Goal: Information Seeking & Learning: Learn about a topic

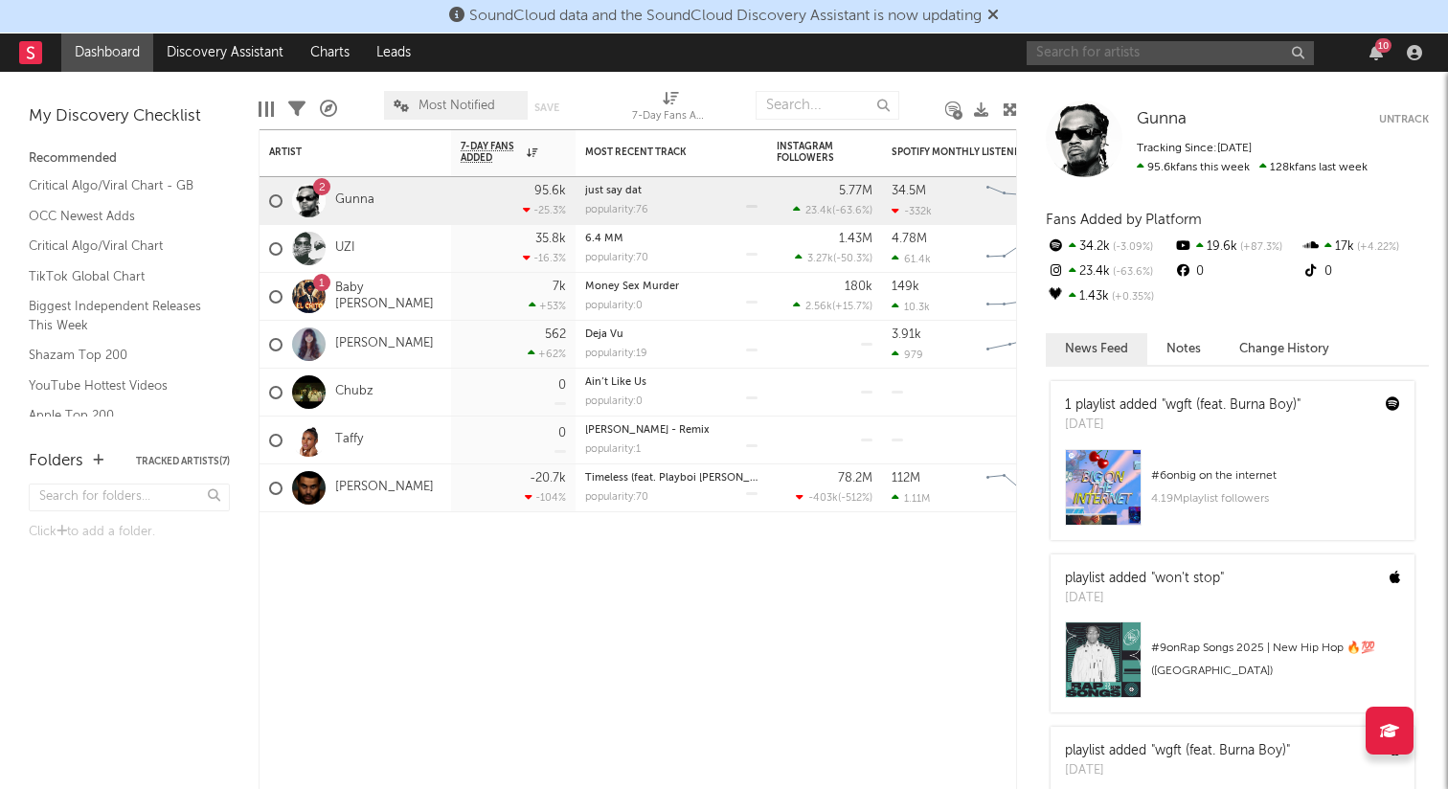
click at [1102, 55] on input "text" at bounding box center [1169, 53] width 287 height 24
click at [1109, 48] on input "standoff" at bounding box center [1169, 53] width 287 height 24
type input "standoff"
click at [243, 56] on link "Discovery Assistant" at bounding box center [225, 53] width 144 height 38
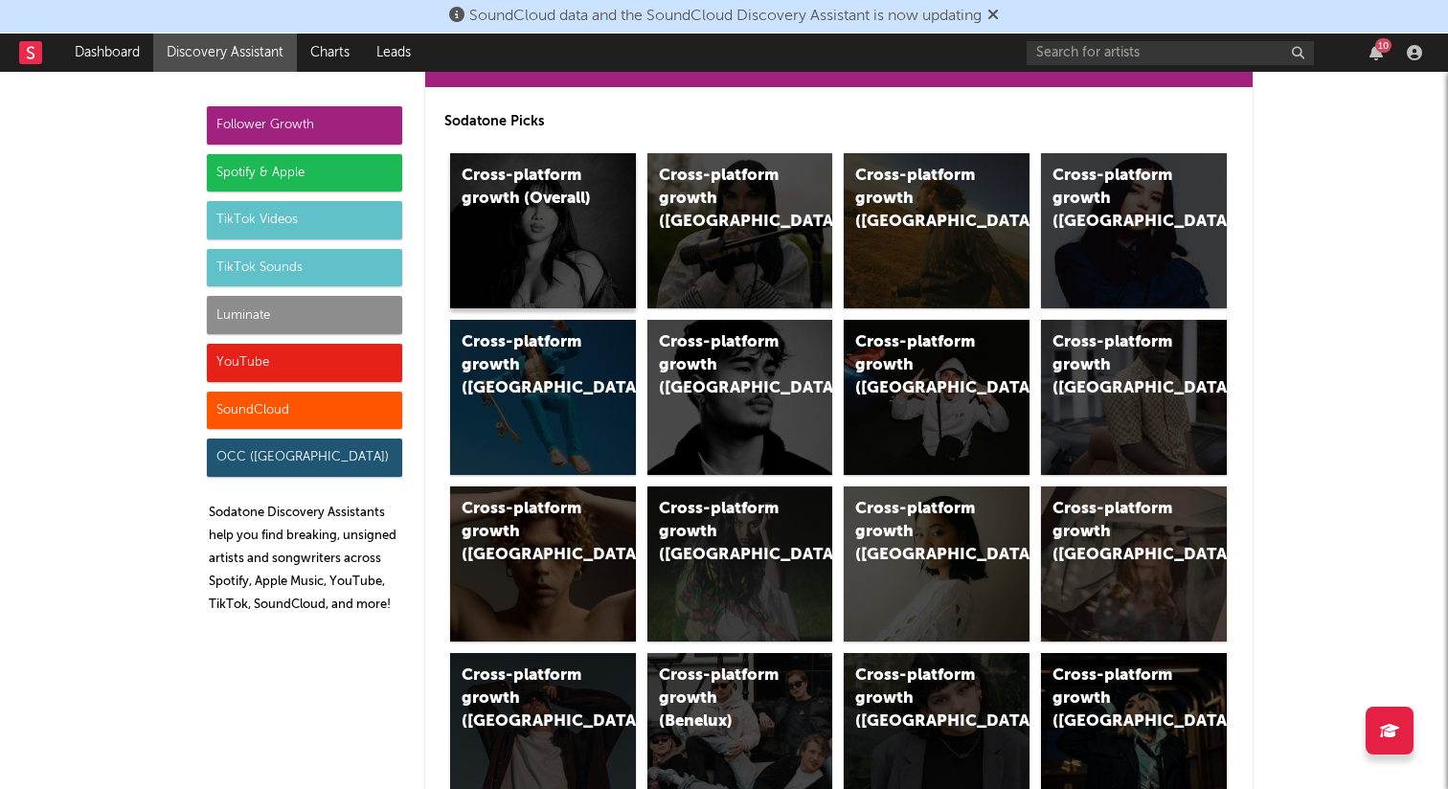
scroll to position [78, 0]
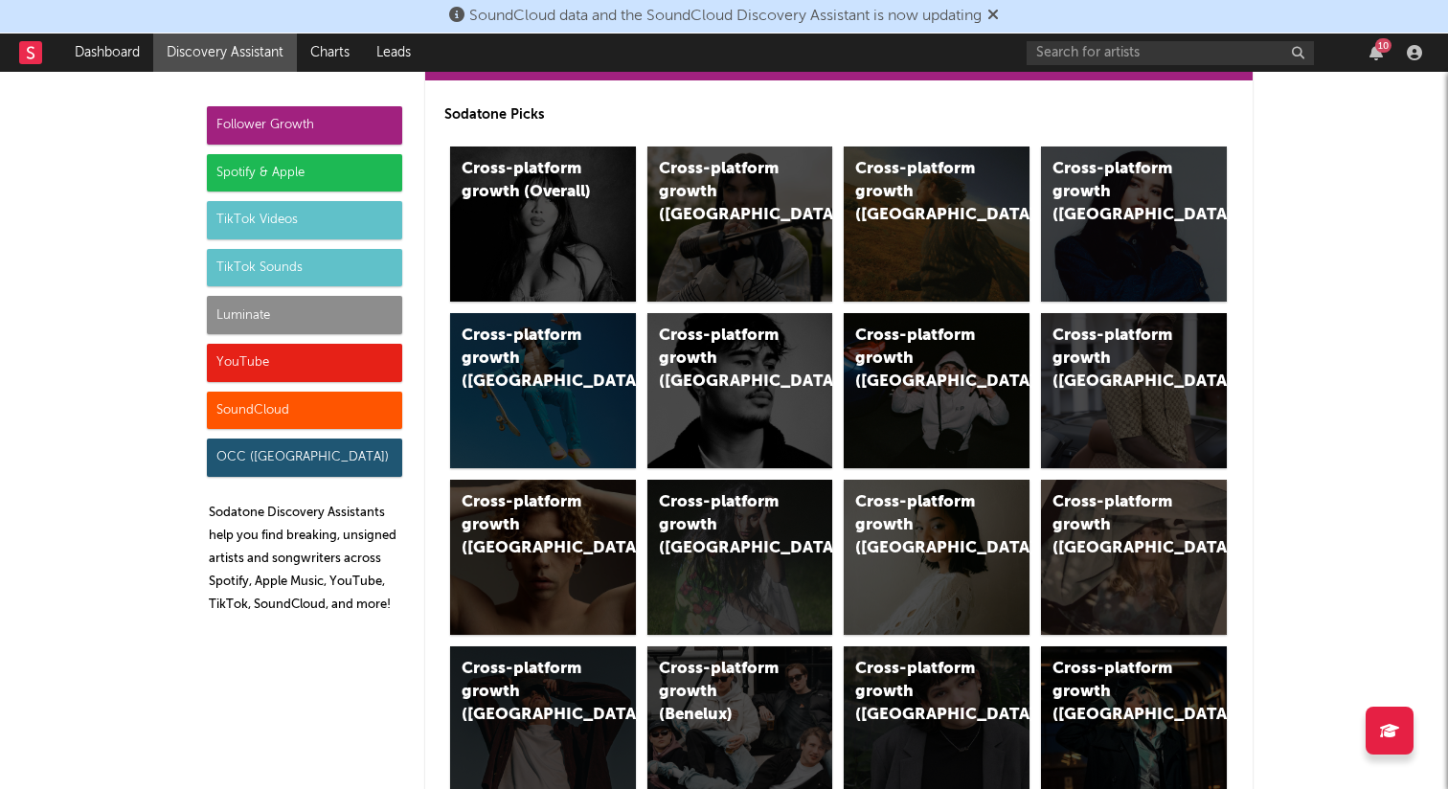
click at [313, 178] on div "Spotify & Apple" at bounding box center [304, 173] width 195 height 38
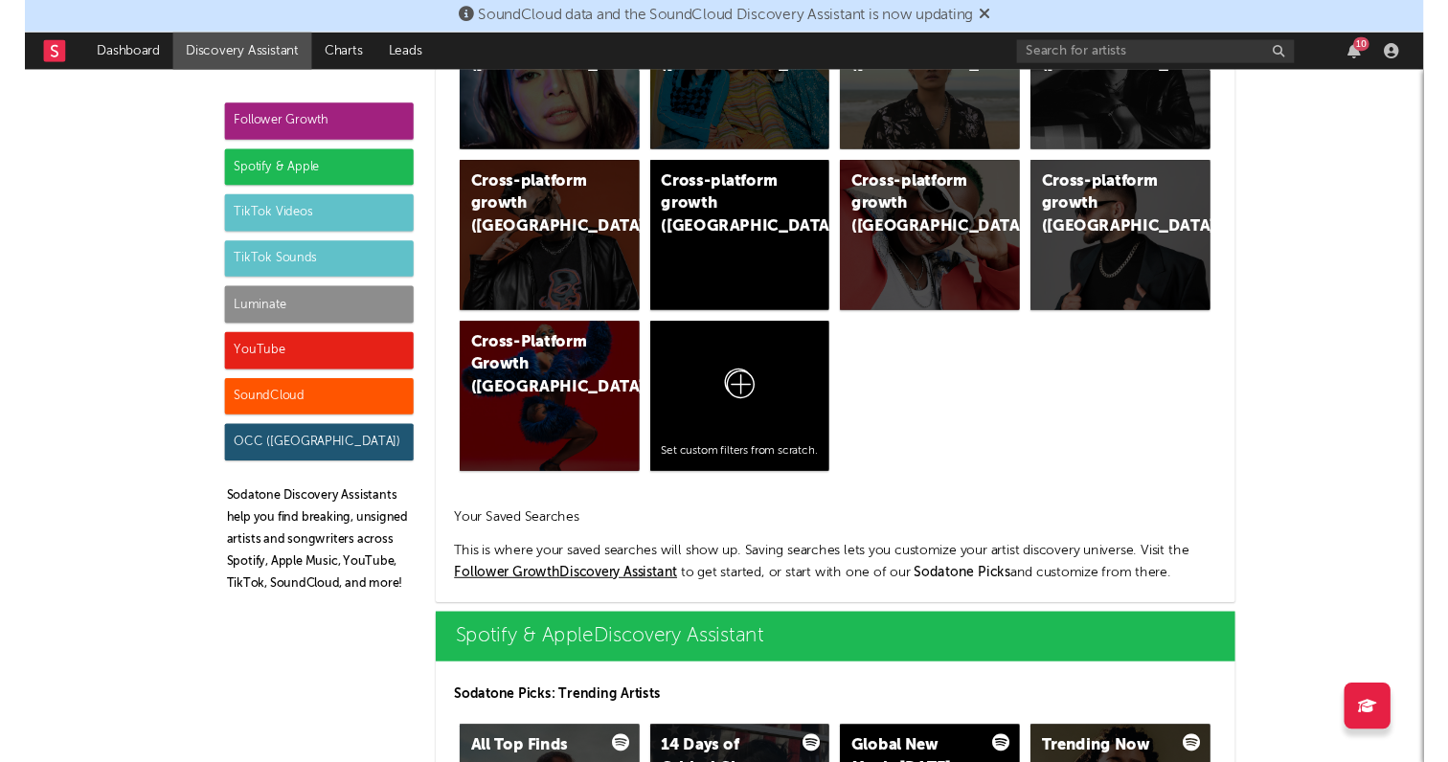
scroll to position [1914, 0]
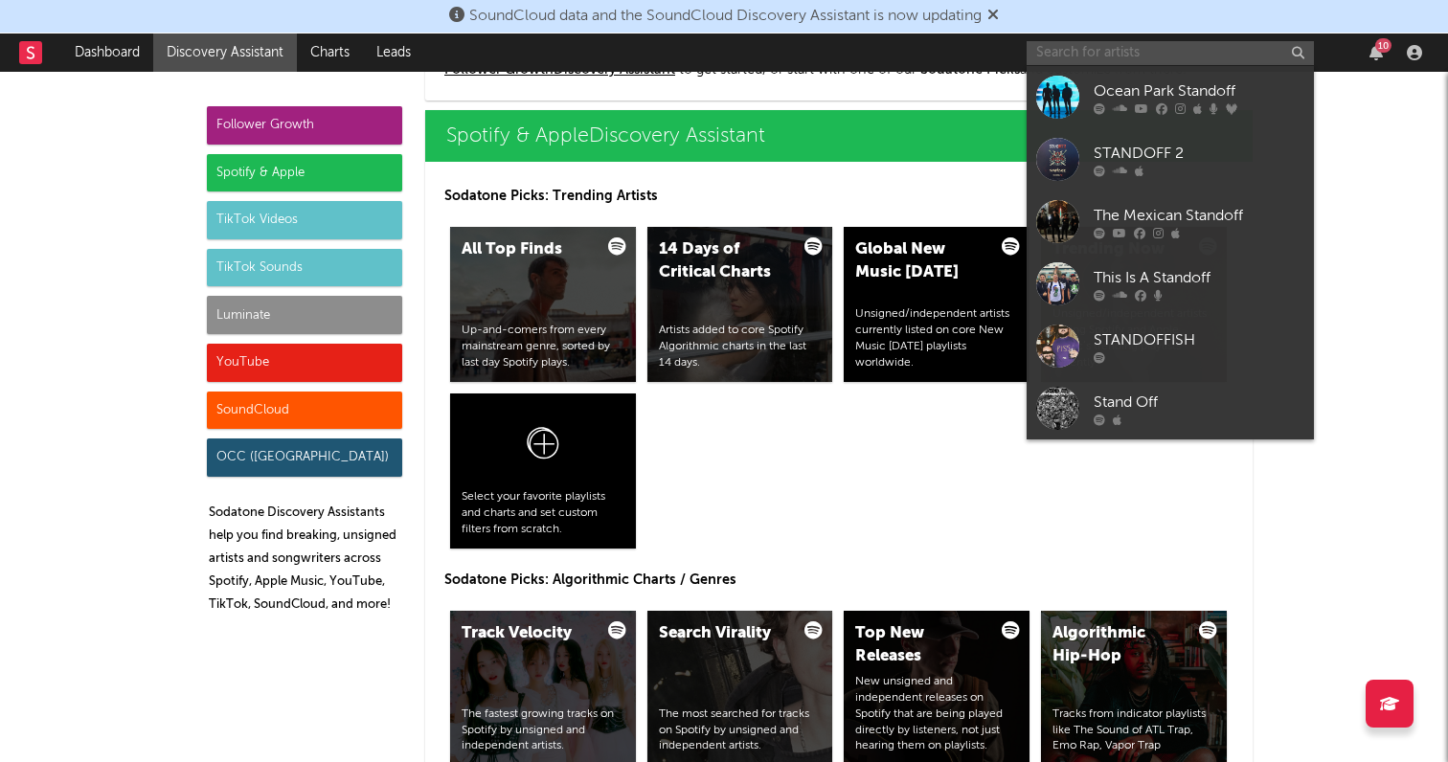
click at [1071, 51] on input "text" at bounding box center [1169, 53] width 287 height 24
paste input "[URL][DOMAIN_NAME]"
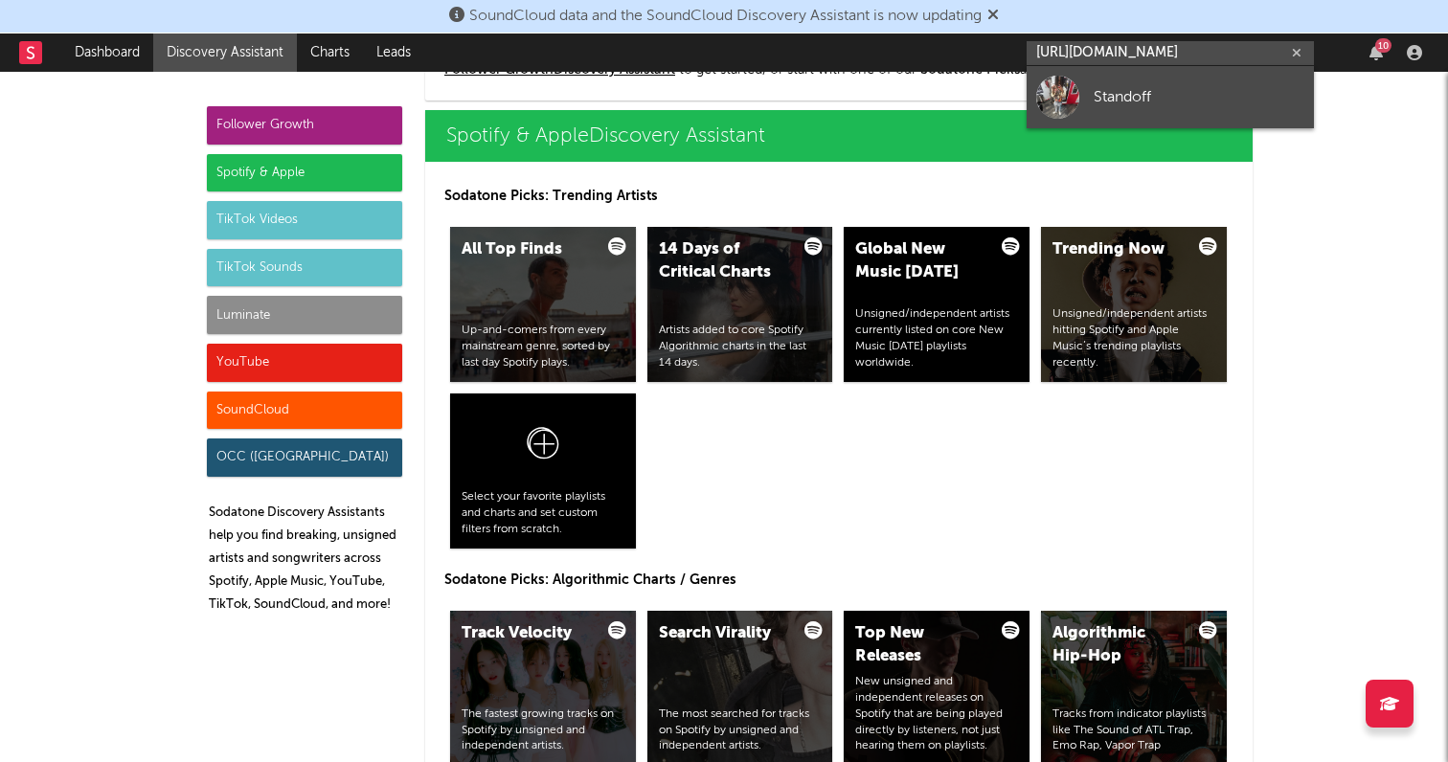
type input "[URL][DOMAIN_NAME]"
click at [1142, 93] on div "Standoff" at bounding box center [1198, 96] width 211 height 23
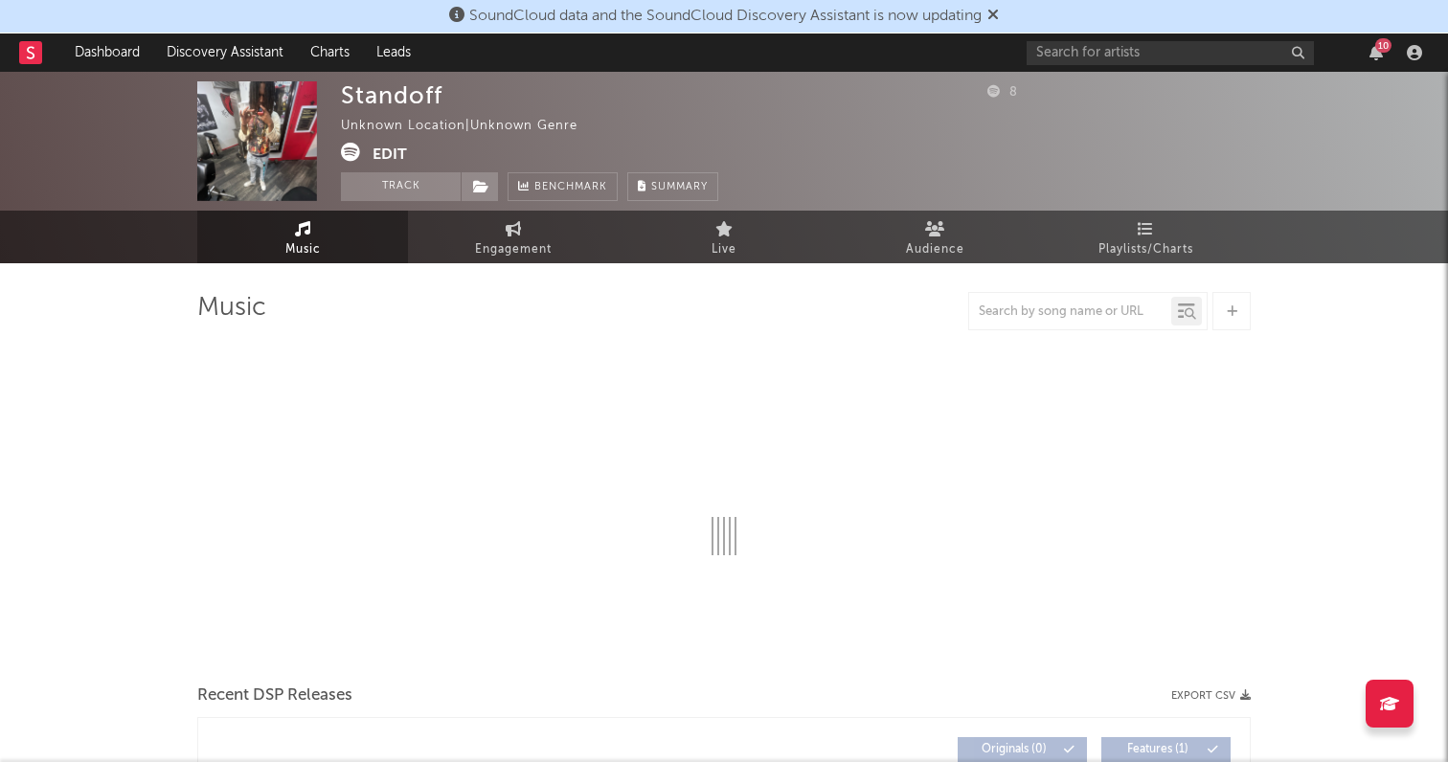
select select "1w"
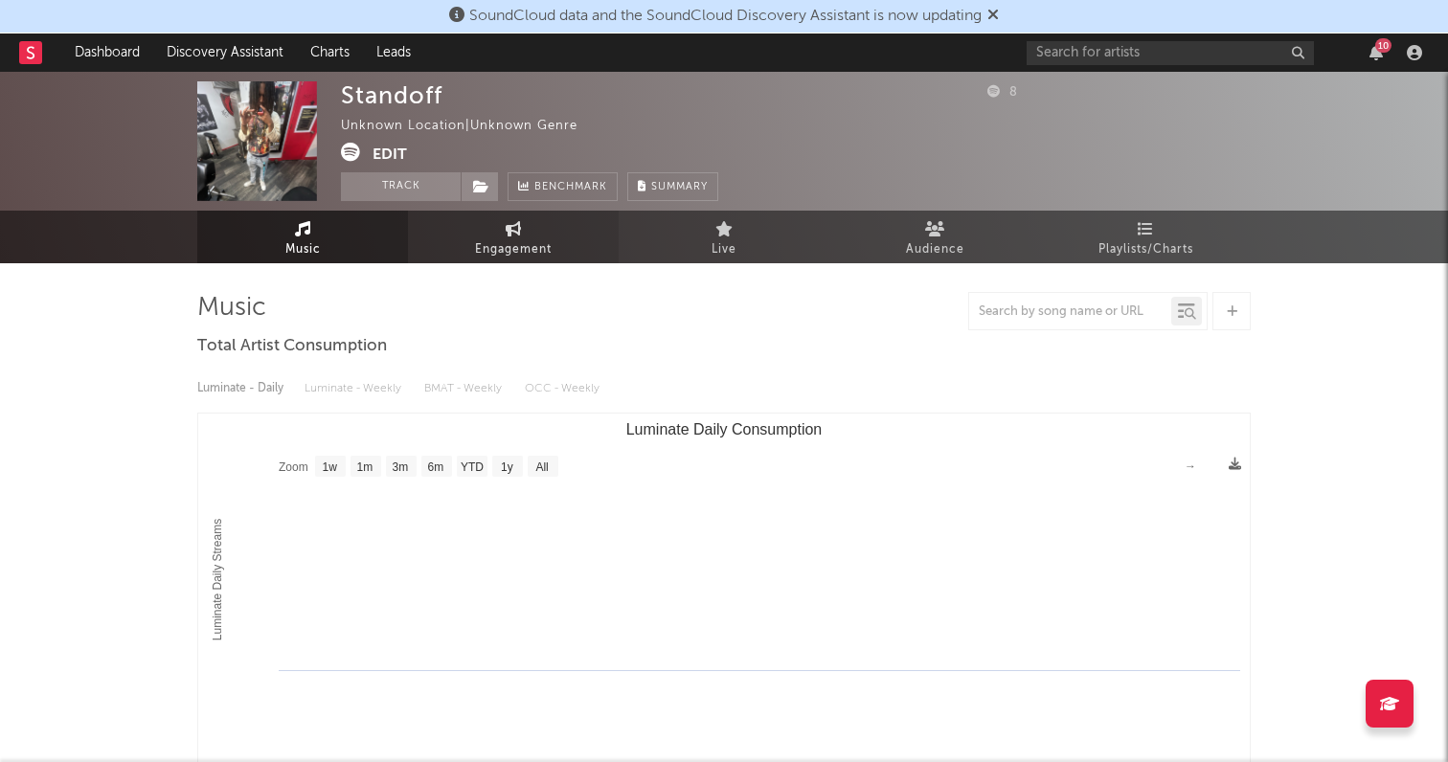
click at [505, 252] on span "Engagement" at bounding box center [513, 249] width 77 height 23
select select "1w"
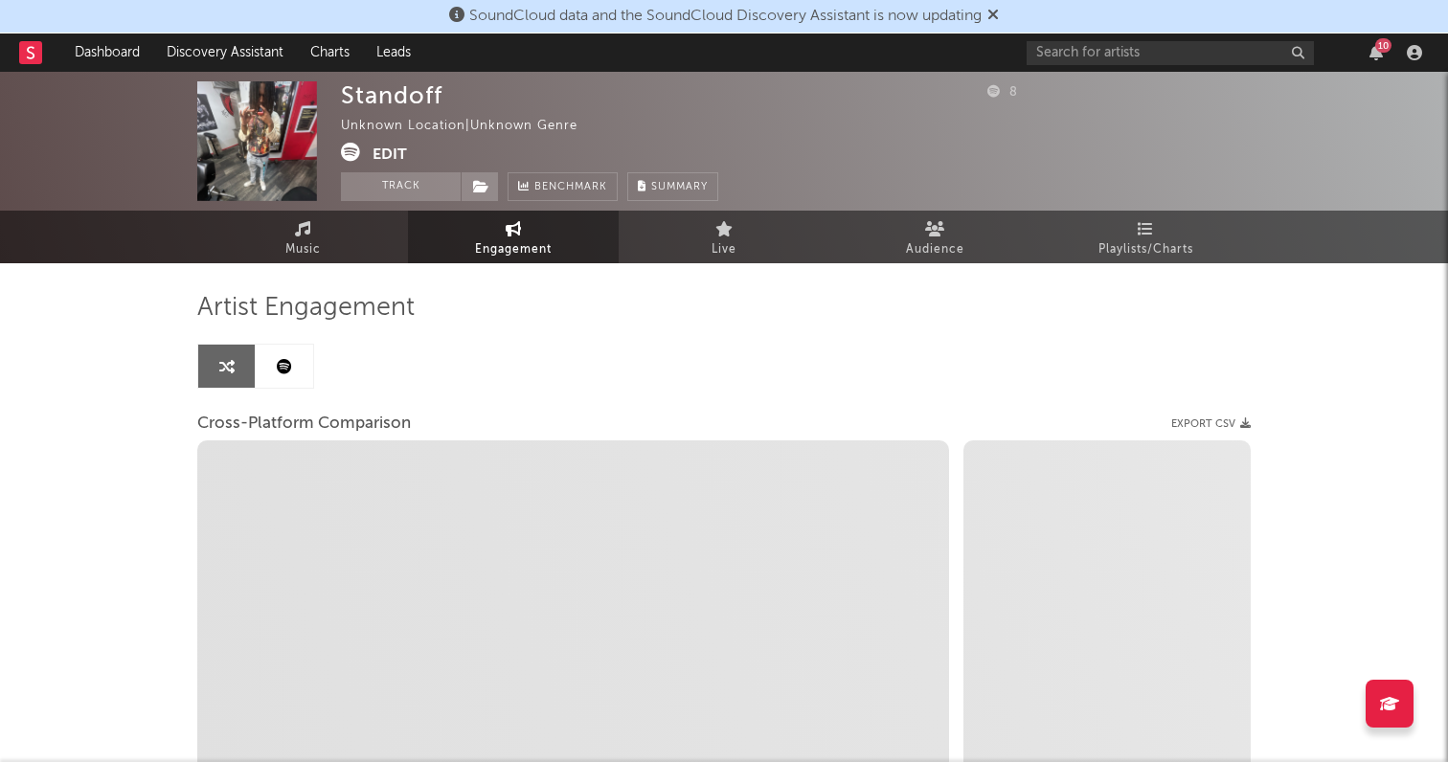
select select "1m"
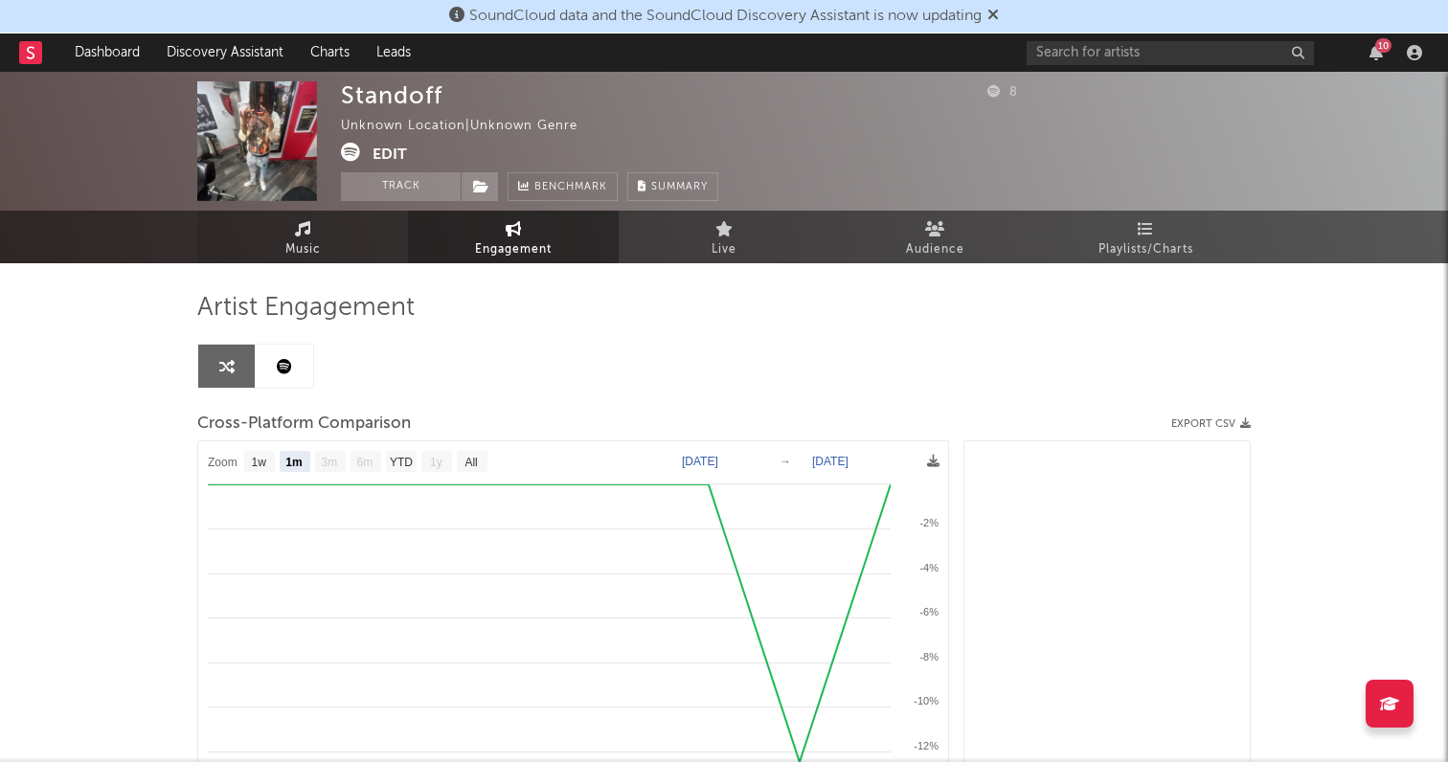
click at [322, 231] on link "Music" at bounding box center [302, 237] width 211 height 53
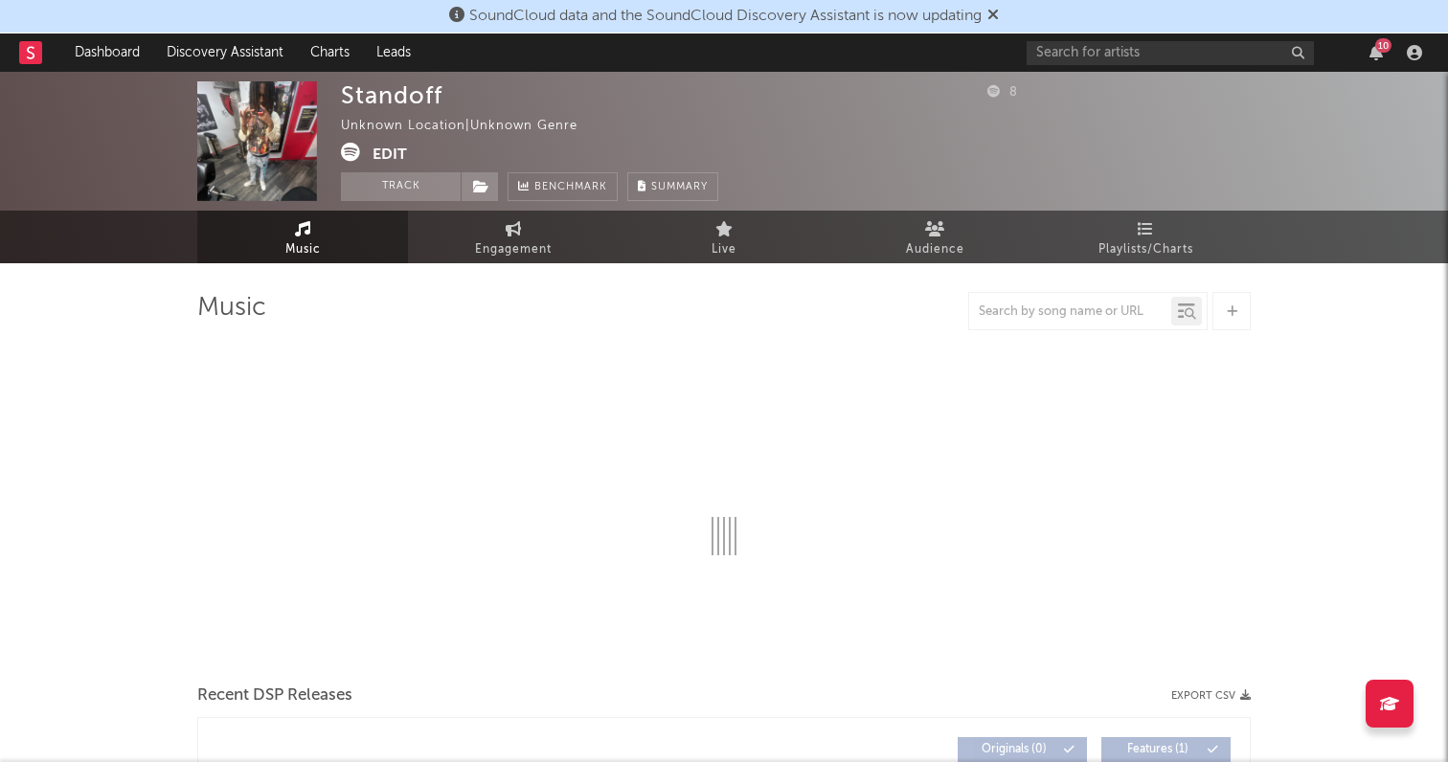
select select "1w"
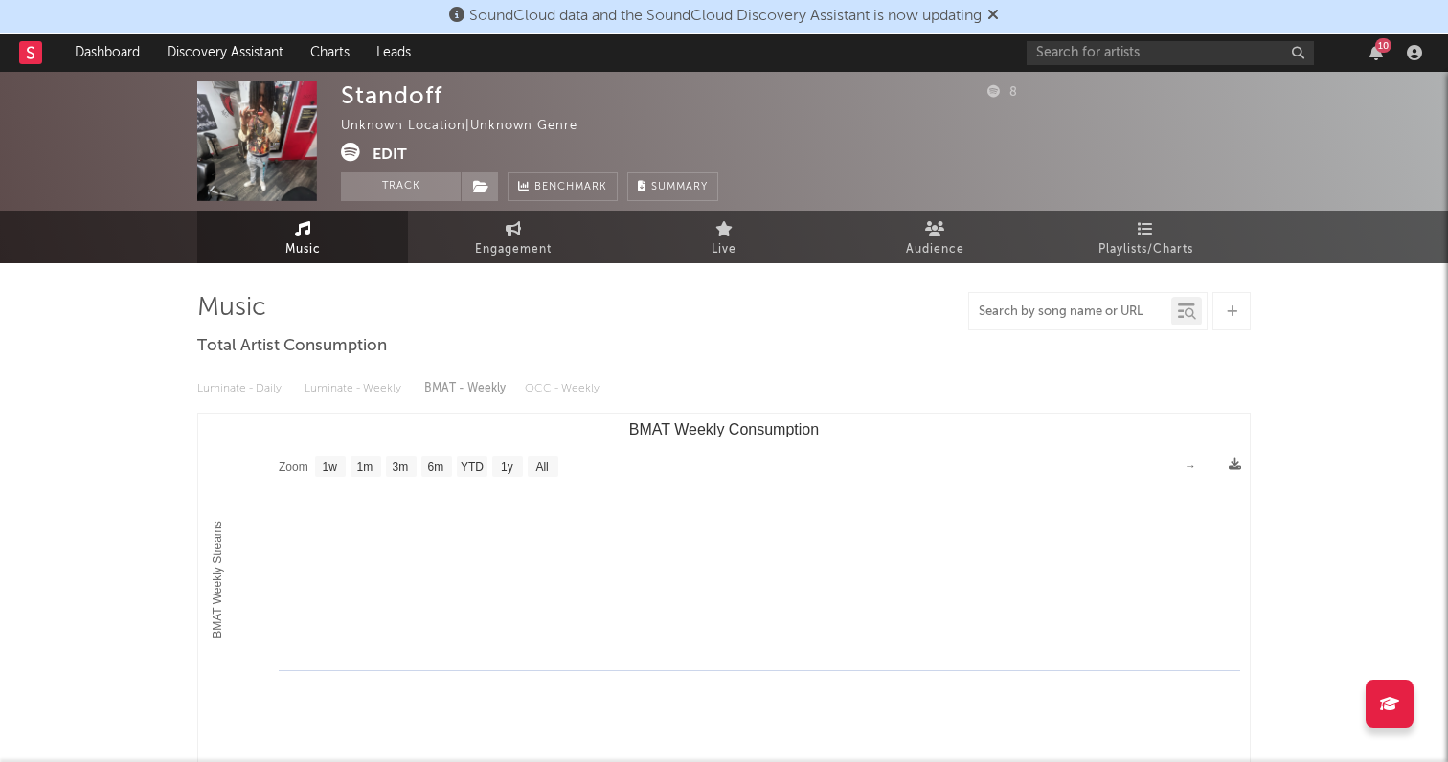
click at [1065, 316] on input "text" at bounding box center [1070, 311] width 202 height 15
paste input "[URL][DOMAIN_NAME]"
type input "[URL][DOMAIN_NAME]"
click at [1101, 318] on input "[URL][DOMAIN_NAME]" at bounding box center [1070, 311] width 202 height 15
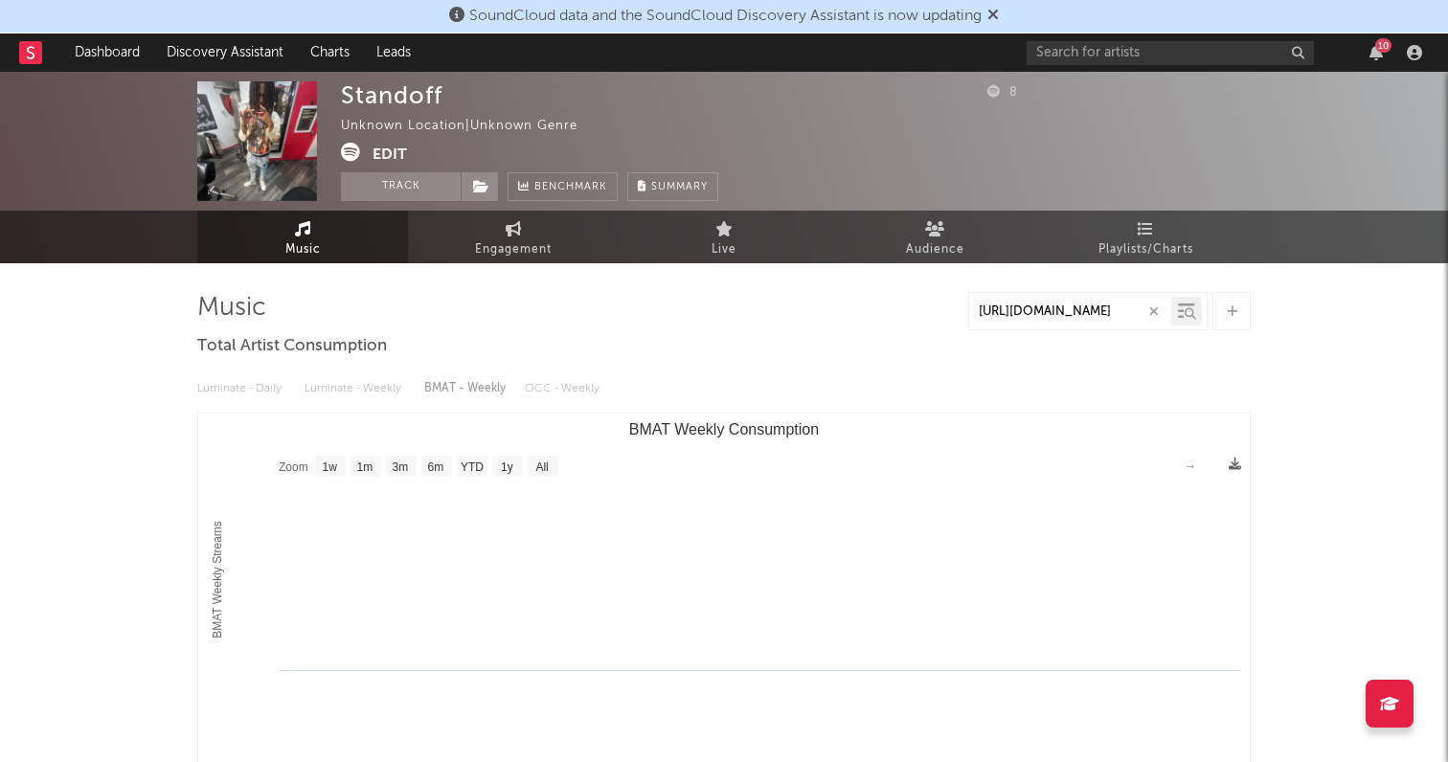
click at [1101, 318] on input "[URL][DOMAIN_NAME]" at bounding box center [1070, 311] width 202 height 15
click at [1088, 312] on input "text" at bounding box center [1070, 311] width 202 height 15
paste input "[URL][DOMAIN_NAME]"
click at [1123, 315] on input "[URL][DOMAIN_NAME]" at bounding box center [1070, 311] width 202 height 15
type input "[URL][DOMAIN_NAME]"
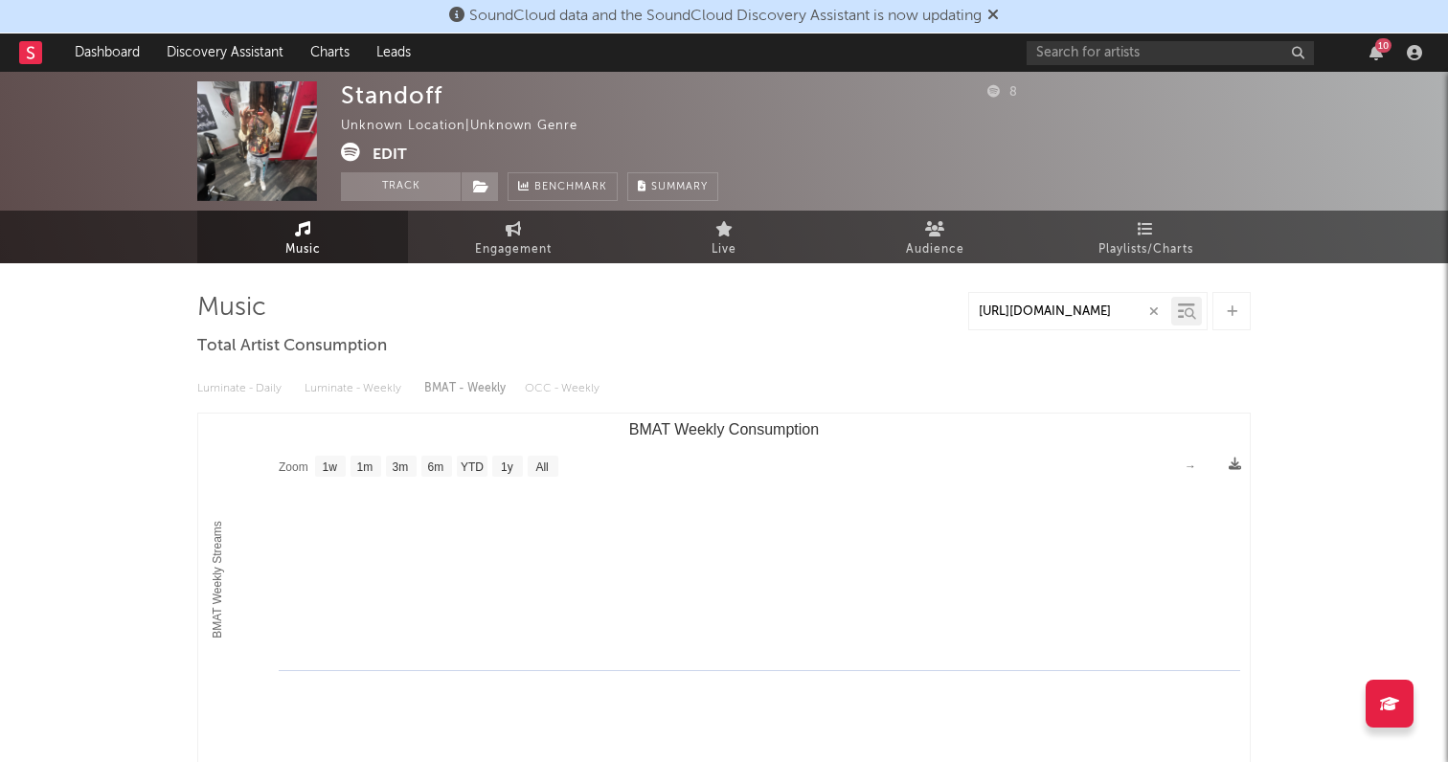
click at [1188, 309] on icon at bounding box center [1189, 313] width 11 height 11
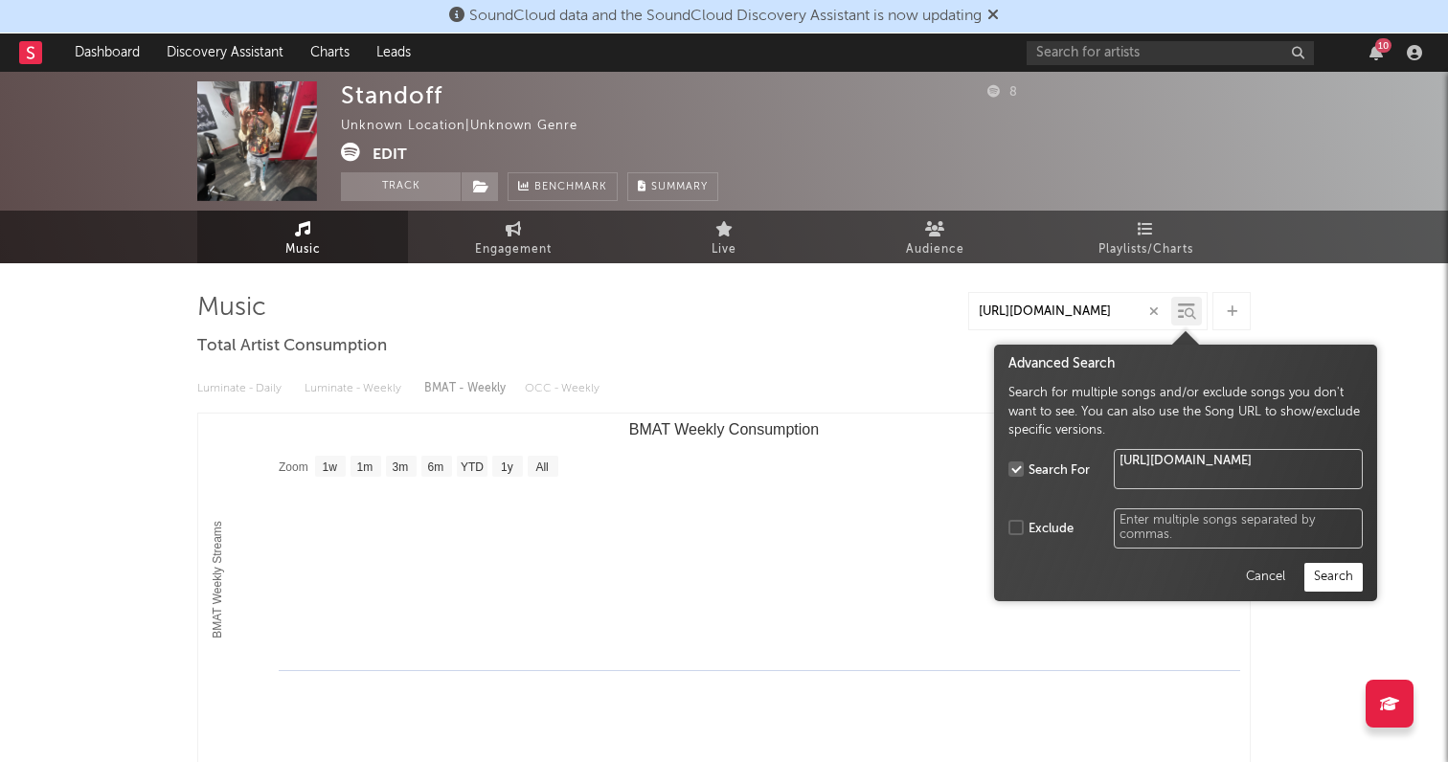
click at [1326, 577] on button "Search" at bounding box center [1333, 577] width 58 height 29
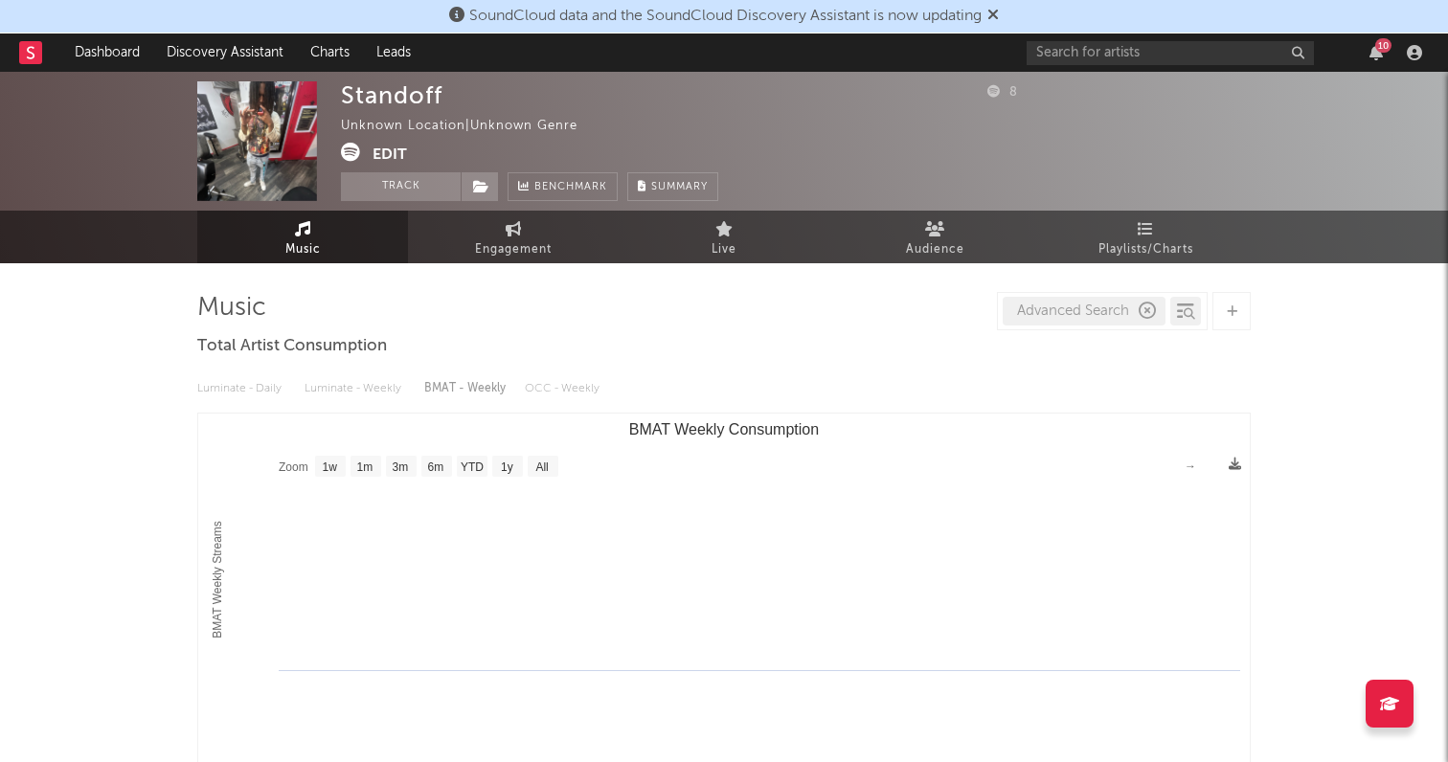
click at [1090, 304] on div "Advanced Search" at bounding box center [1083, 311] width 163 height 29
click at [1145, 311] on icon "button" at bounding box center [1146, 311] width 17 height 17
click at [1116, 306] on input "text" at bounding box center [1070, 311] width 202 height 15
paste input "[URL][DOMAIN_NAME]"
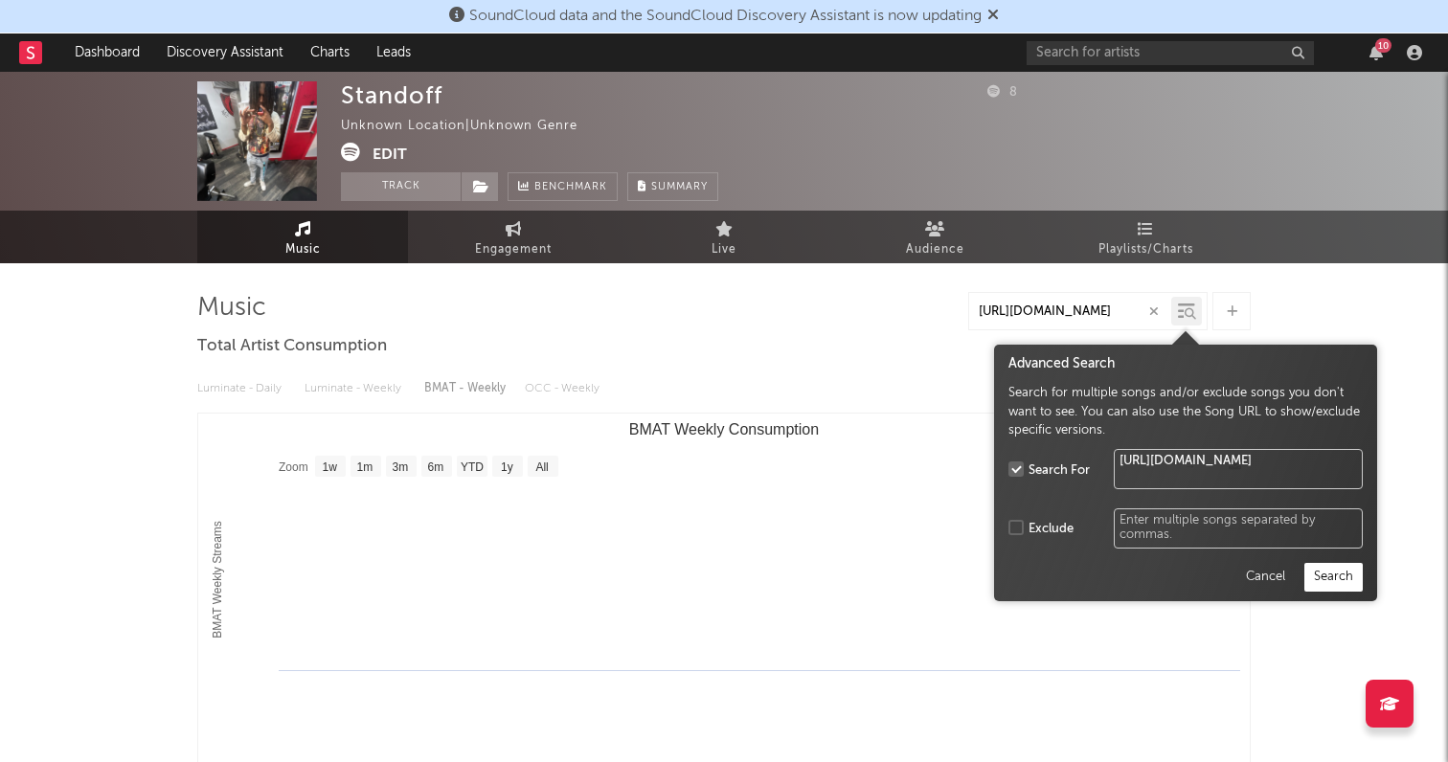
click at [1183, 315] on div at bounding box center [1189, 314] width 13 height 14
type input "[URL][DOMAIN_NAME]"
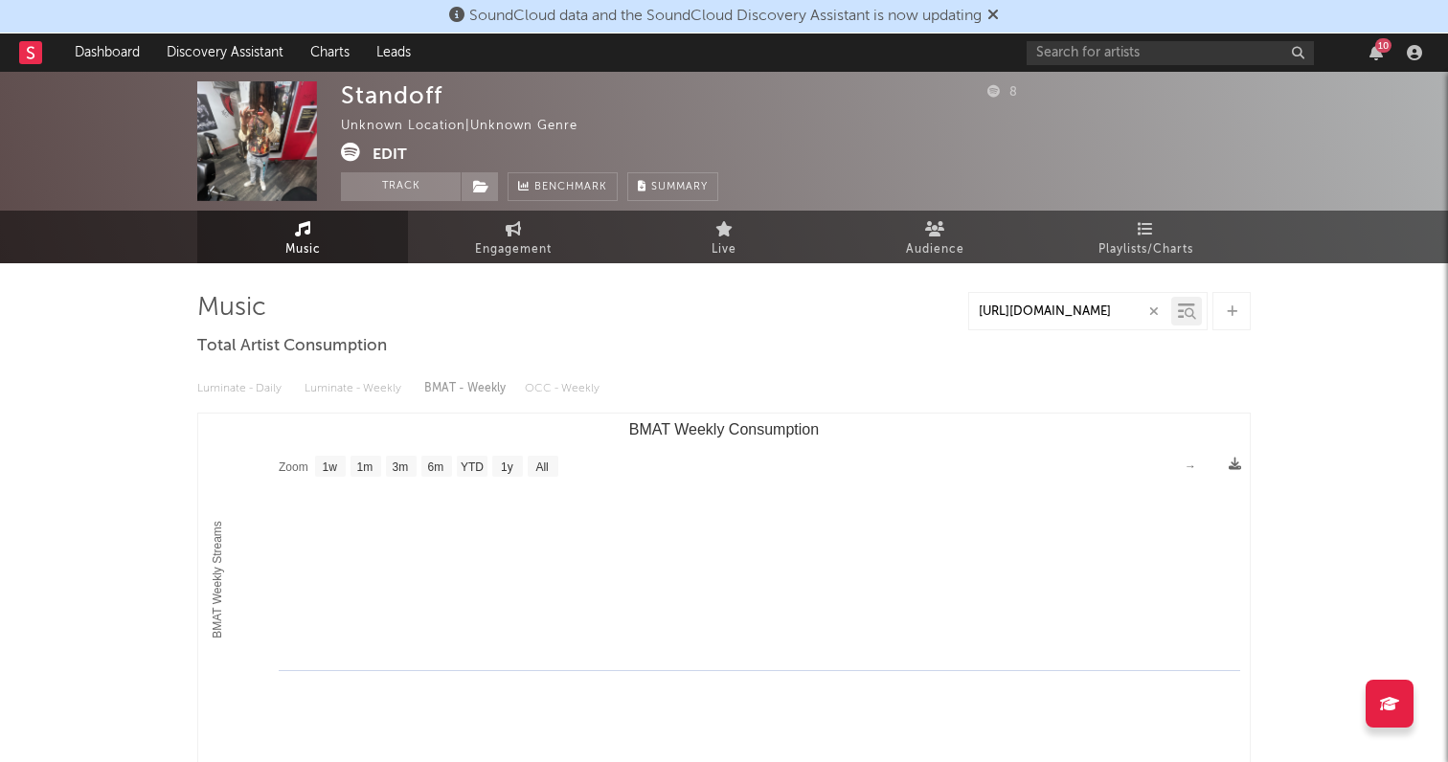
click at [1343, 603] on div "Standoff Unknown Location | Unknown Genre Edit Track Benchmark Summary 8 Music …" at bounding box center [724, 631] width 1448 height 1119
click at [1186, 318] on icon at bounding box center [1189, 313] width 11 height 11
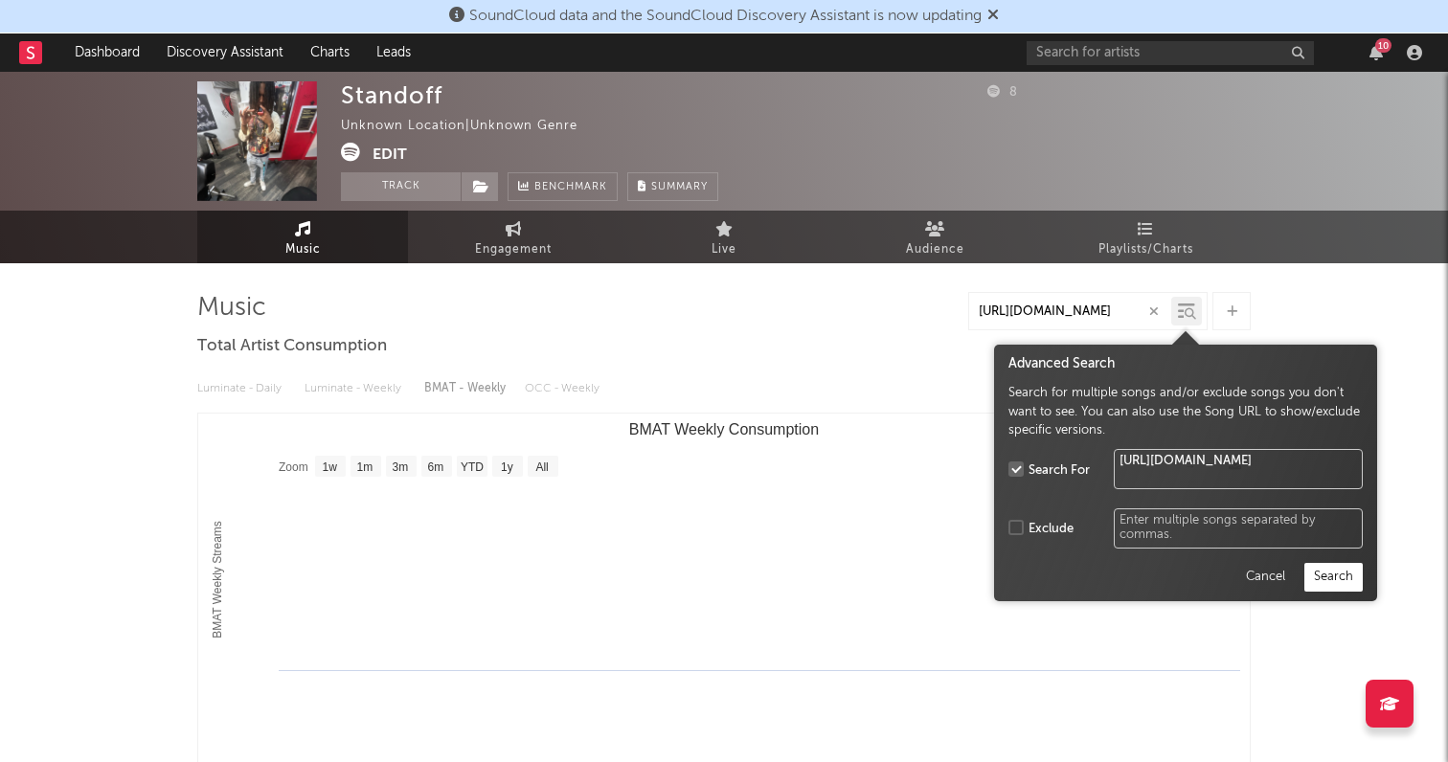
click at [1270, 569] on button "Cancel" at bounding box center [1264, 577] width 59 height 29
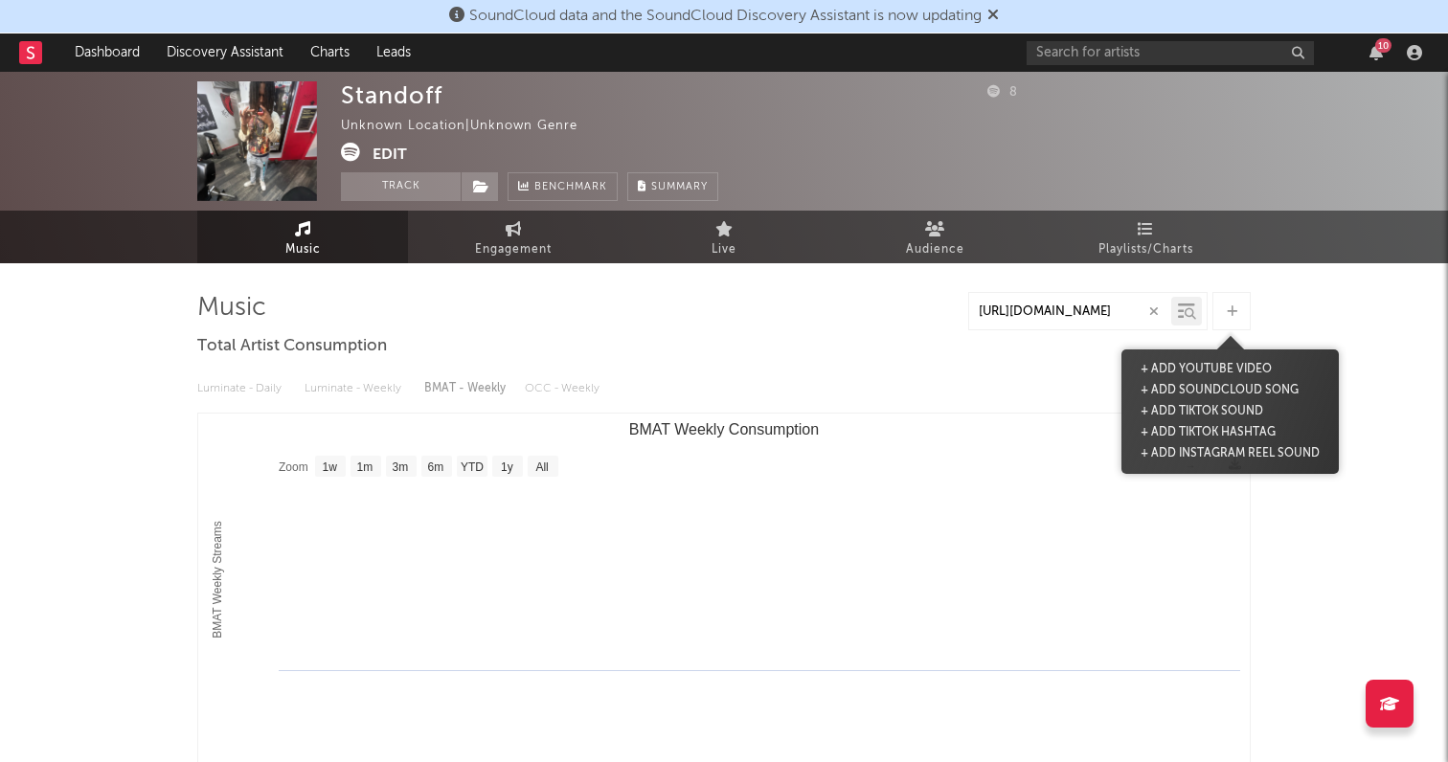
click at [1222, 323] on div at bounding box center [1231, 311] width 38 height 38
